Goal: Transaction & Acquisition: Purchase product/service

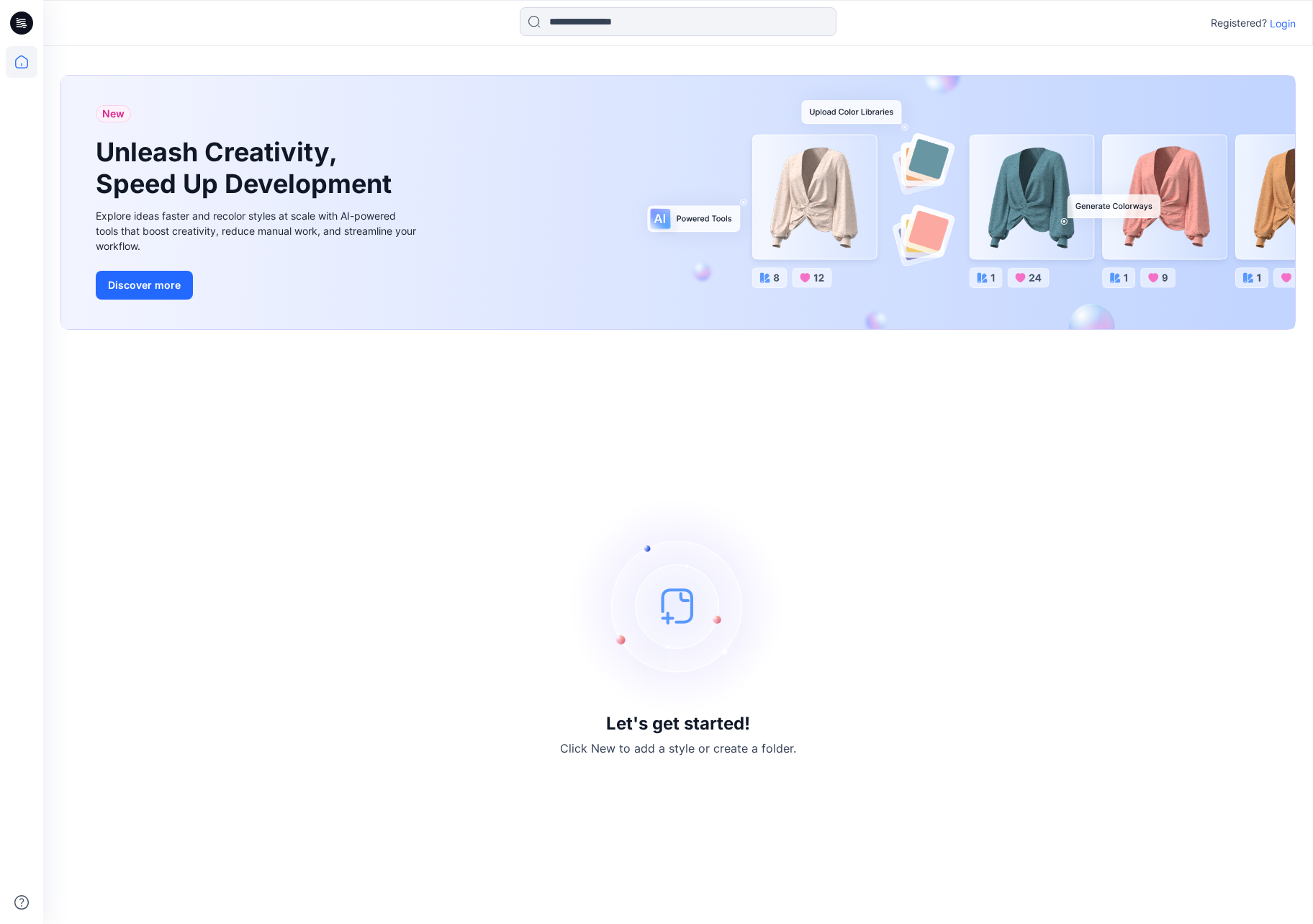
click at [1276, 26] on p "Login" at bounding box center [1283, 23] width 26 height 15
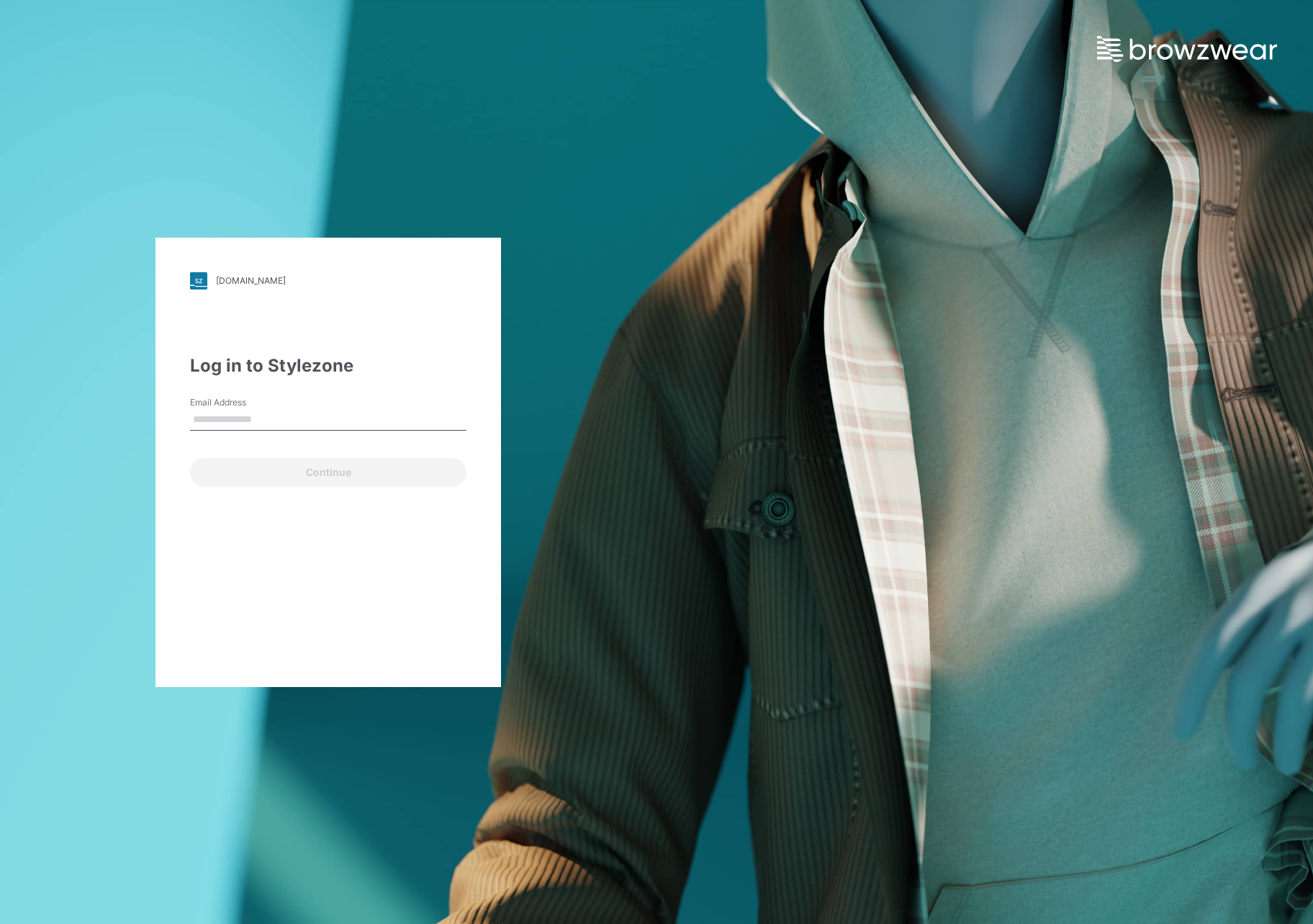
type input "**********"
click at [338, 466] on button "Continue" at bounding box center [328, 472] width 277 height 29
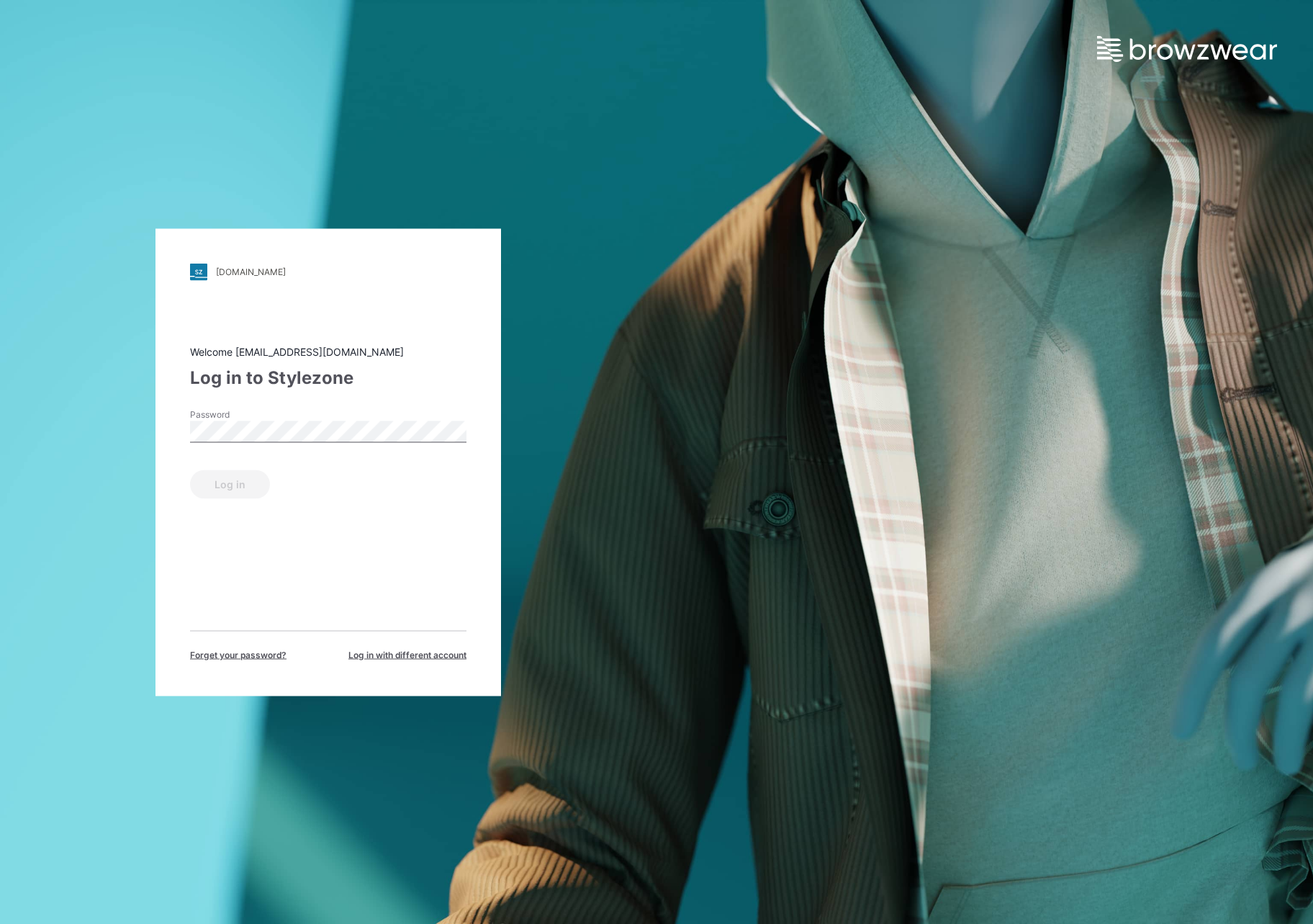
click at [268, 413] on label "Password" at bounding box center [240, 414] width 101 height 13
click at [237, 489] on button "Log in" at bounding box center [230, 483] width 80 height 29
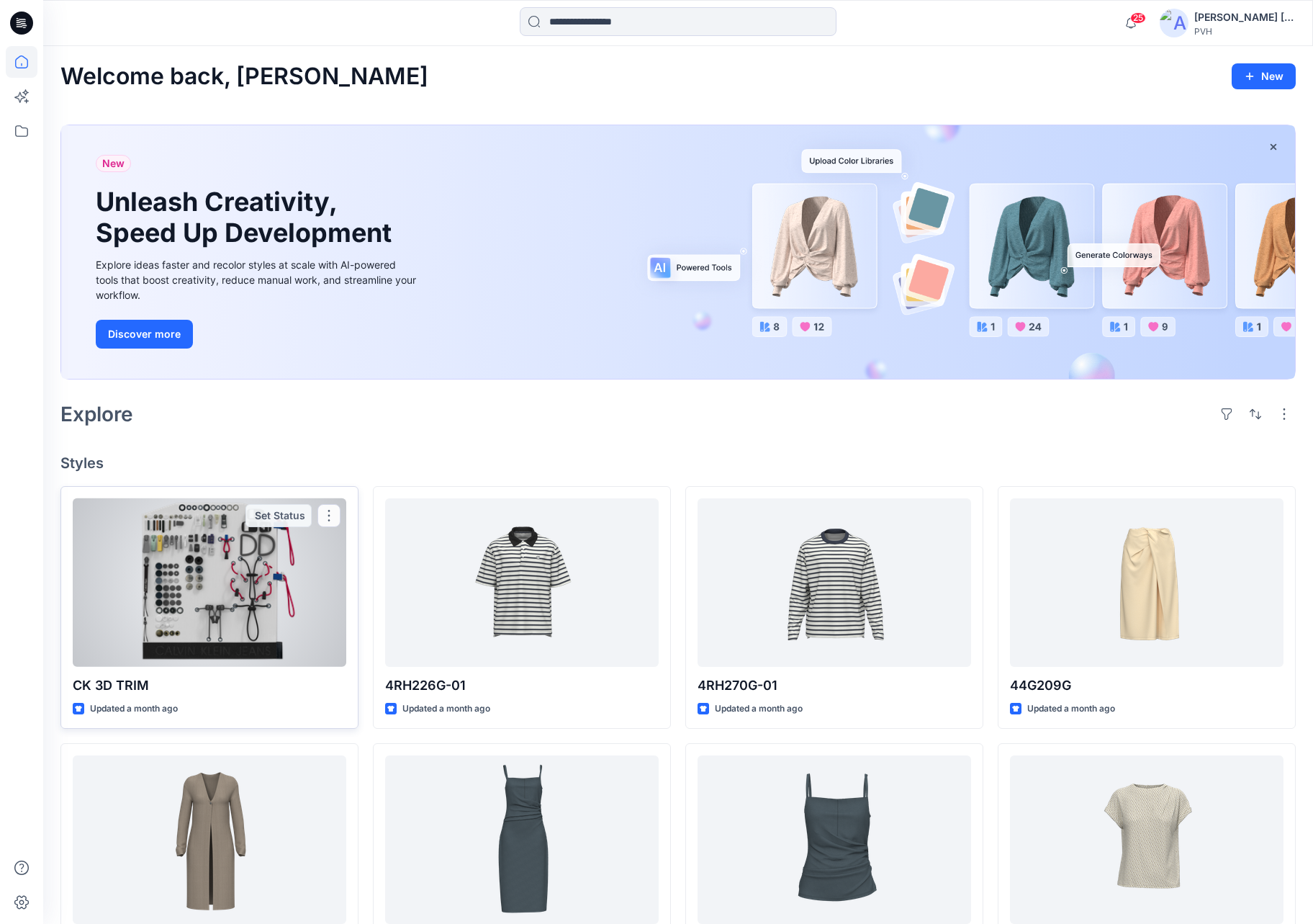
click at [186, 606] on div at bounding box center [210, 582] width 274 height 169
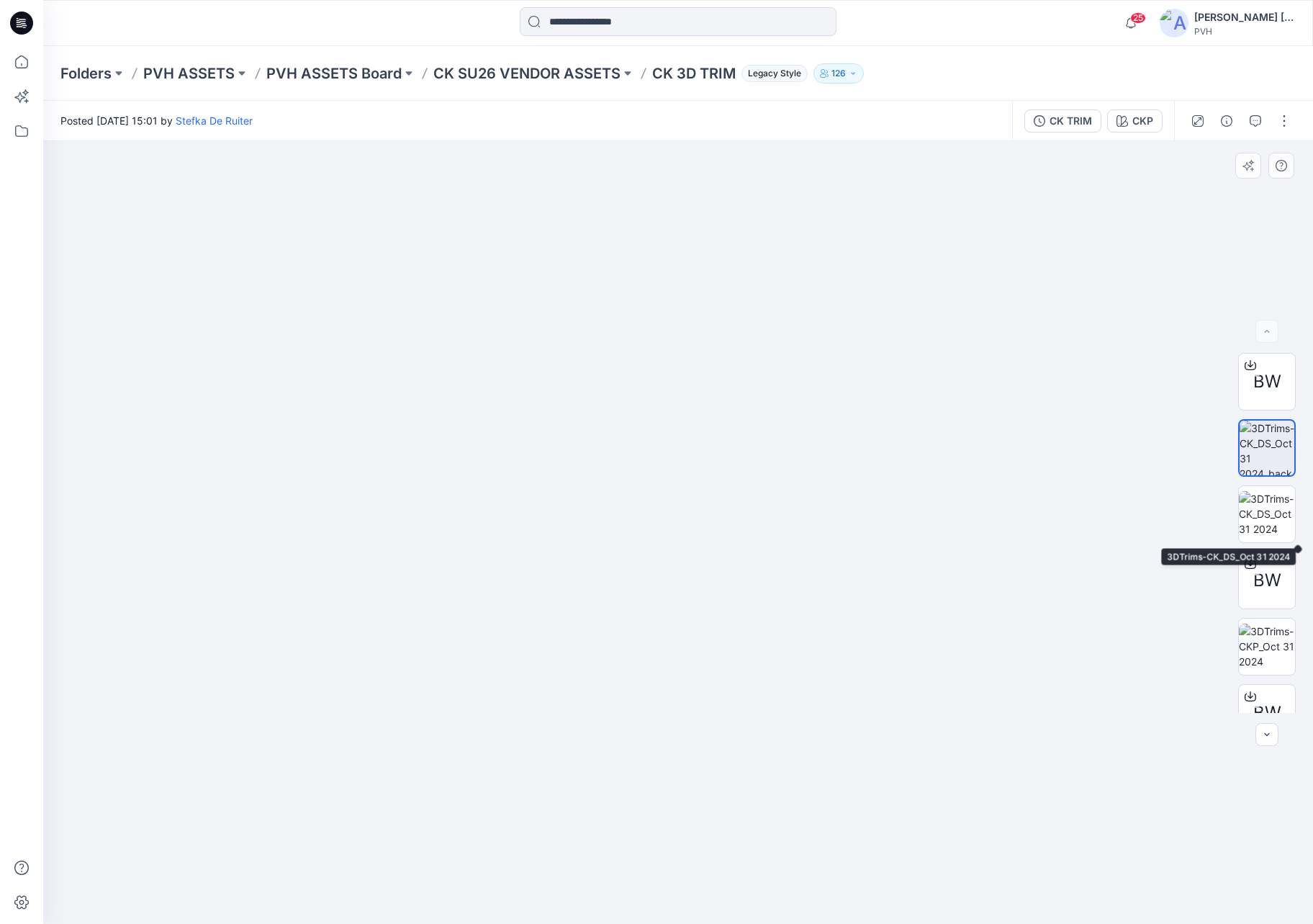
scroll to position [2, 0]
click at [1271, 527] on img at bounding box center [1267, 511] width 56 height 45
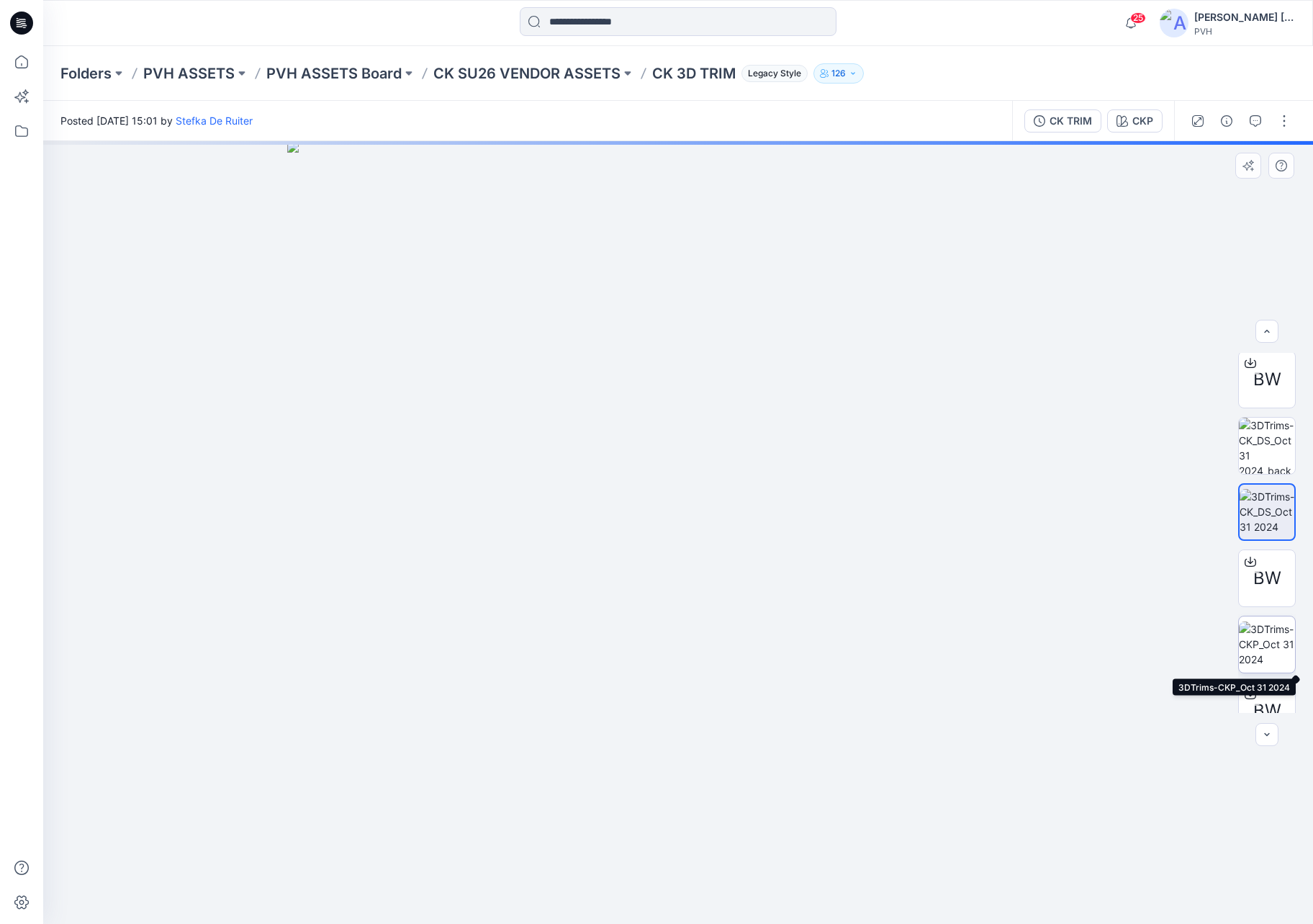
click at [1260, 643] on img at bounding box center [1267, 644] width 56 height 45
click at [1255, 447] on img at bounding box center [1267, 445] width 56 height 56
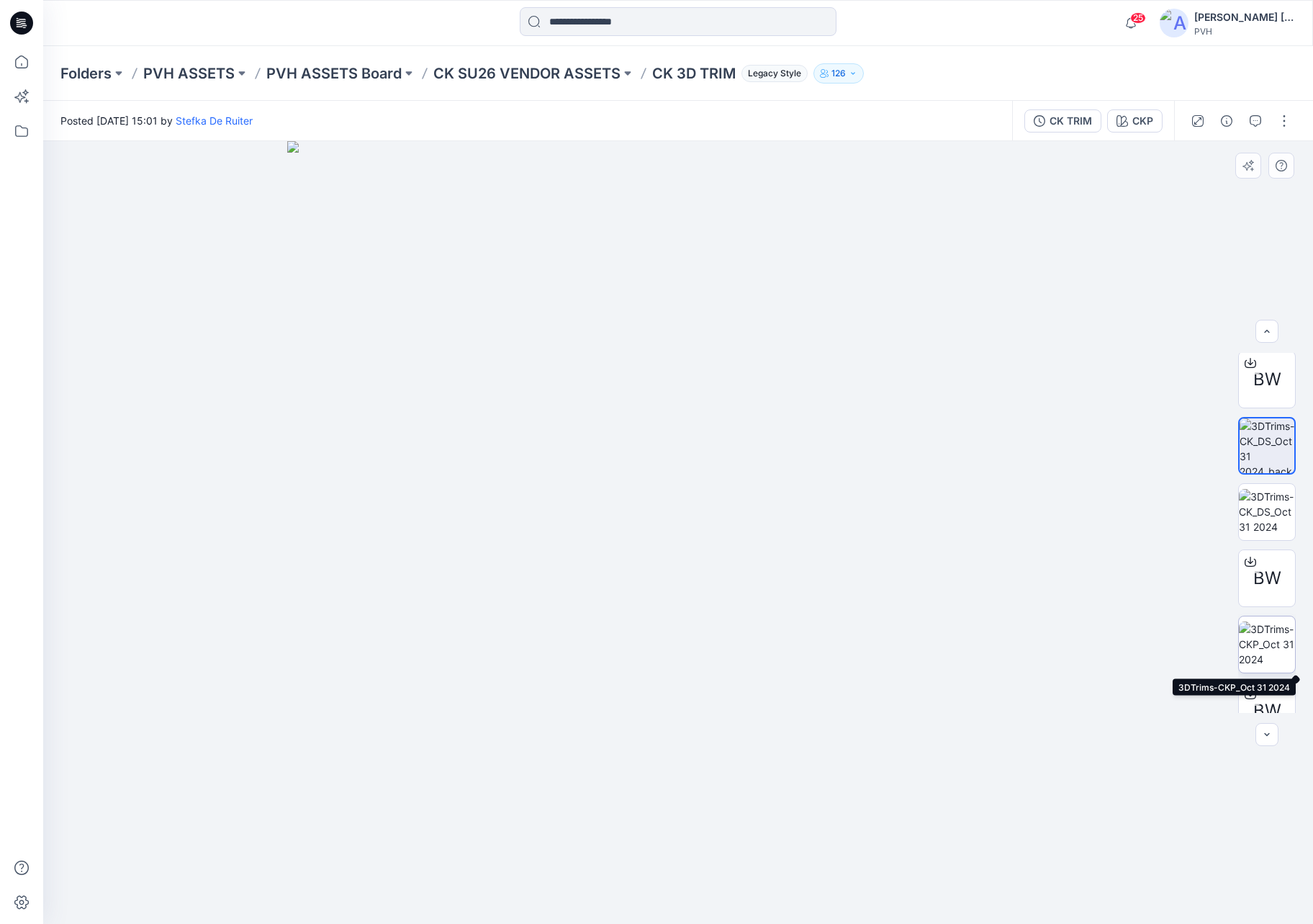
click at [1283, 631] on img at bounding box center [1267, 644] width 56 height 45
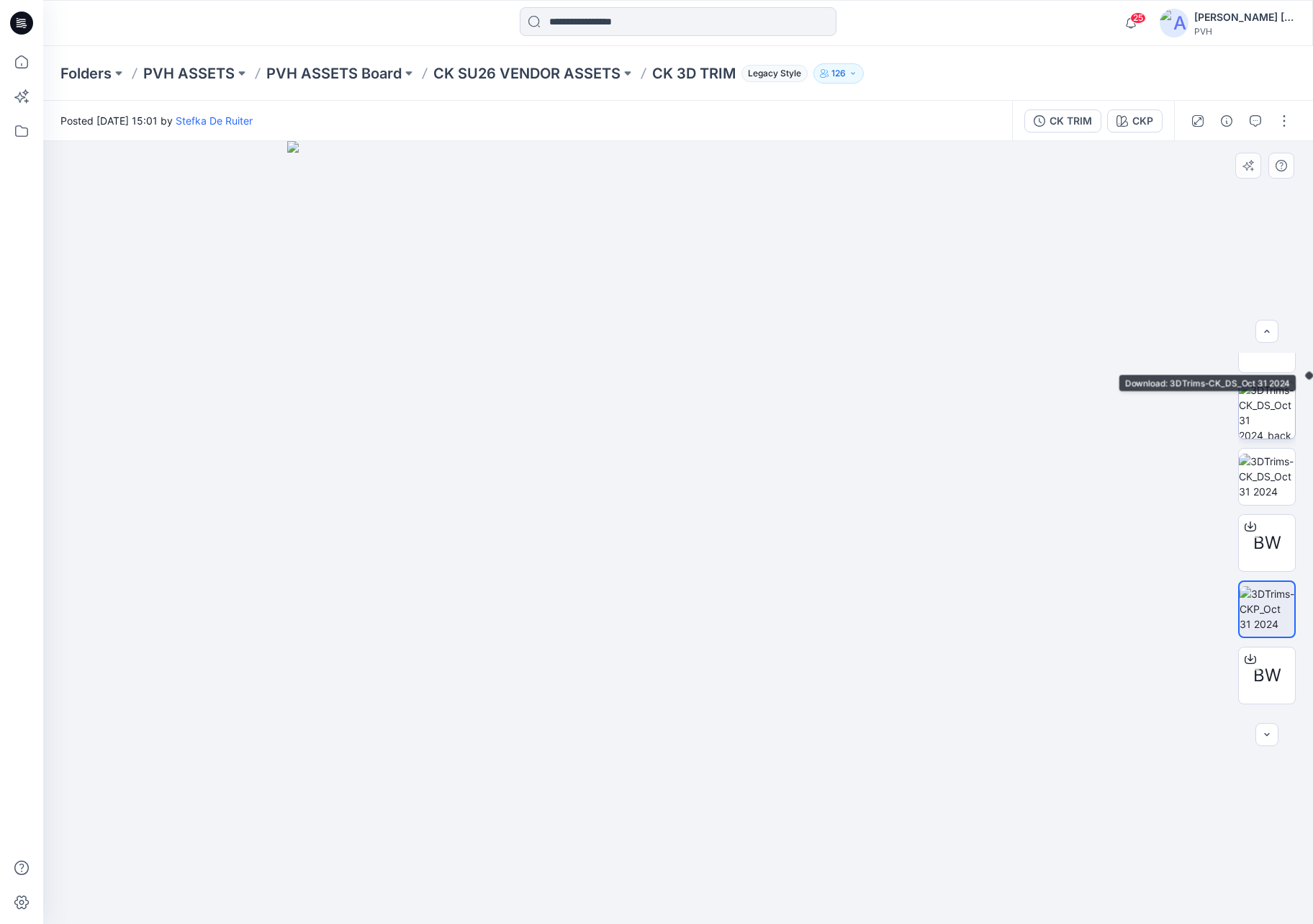
scroll to position [41, 0]
